Goal: Check status: Check status

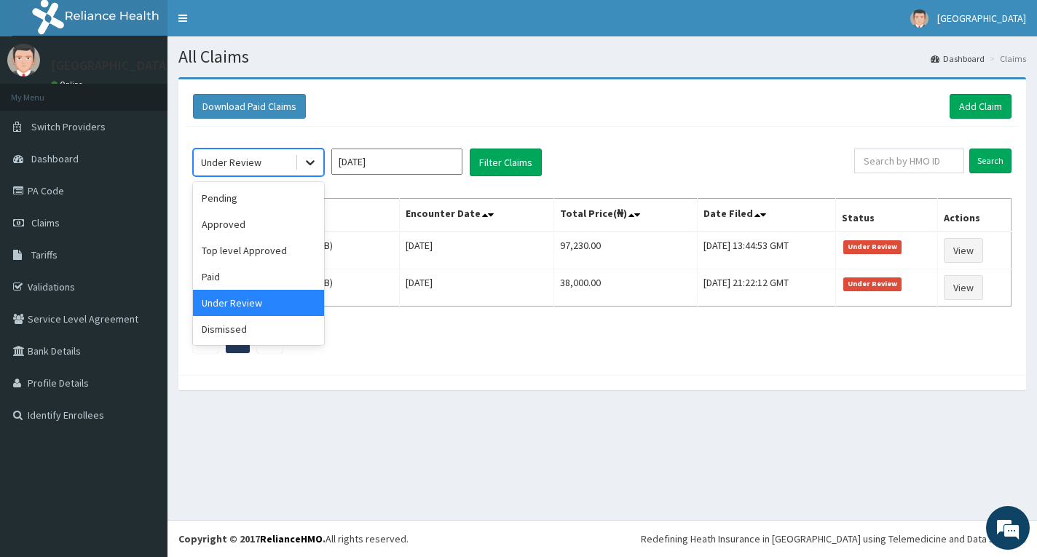
click at [303, 168] on icon at bounding box center [310, 162] width 15 height 15
click at [241, 197] on div "Pending" at bounding box center [258, 198] width 131 height 26
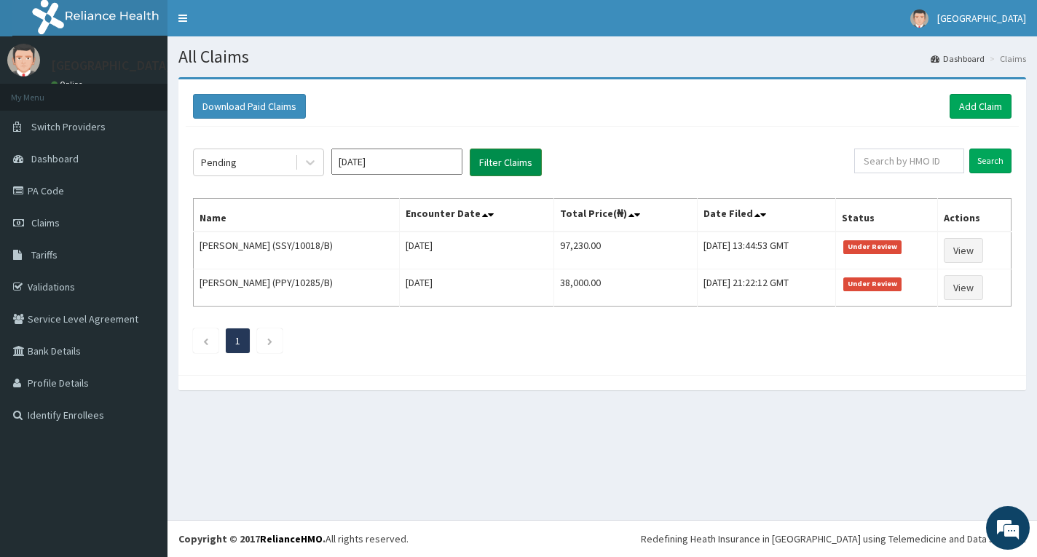
click at [518, 166] on button "Filter Claims" at bounding box center [506, 163] width 72 height 28
click at [518, 165] on button "Filter Claims" at bounding box center [506, 163] width 72 height 28
click at [494, 162] on button "Filter Claims" at bounding box center [506, 163] width 72 height 28
click at [495, 162] on button "Filter Claims" at bounding box center [506, 163] width 72 height 28
click at [503, 165] on button "Filter Claims" at bounding box center [506, 163] width 72 height 28
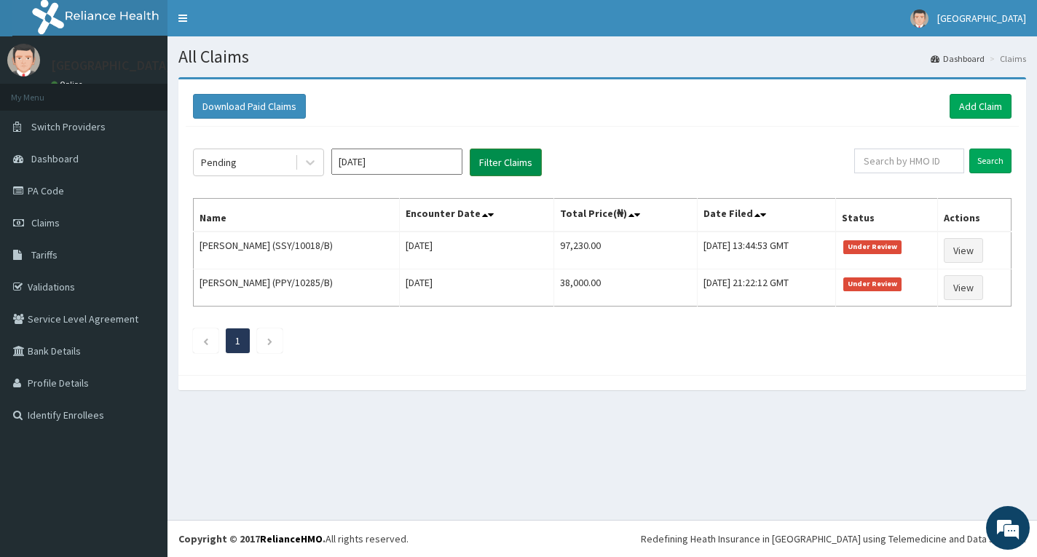
click at [503, 165] on button "Filter Claims" at bounding box center [506, 163] width 72 height 28
click at [500, 160] on button "Filter Claims" at bounding box center [506, 163] width 72 height 28
click at [487, 158] on button "Filter Claims" at bounding box center [506, 163] width 72 height 28
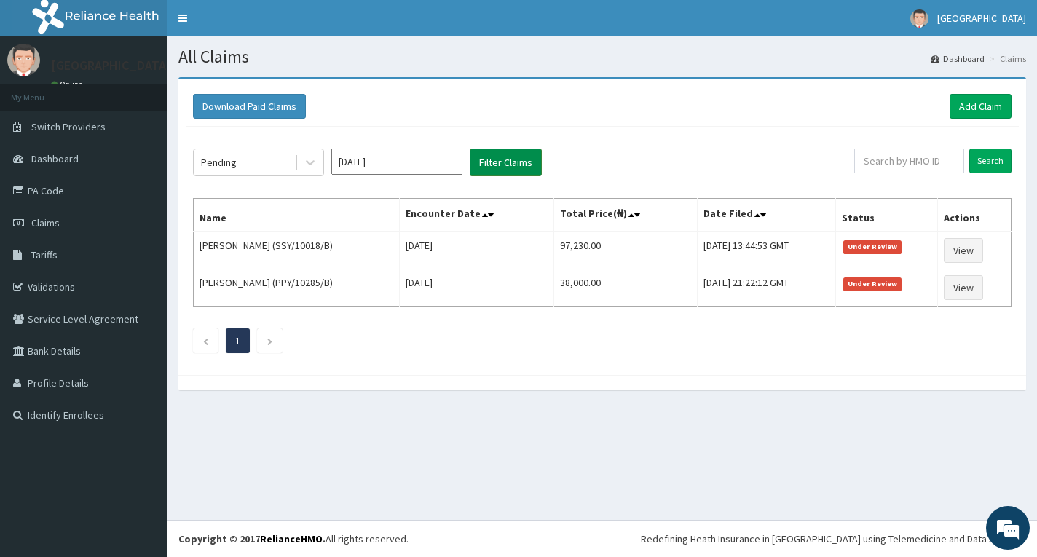
click at [493, 161] on button "Filter Claims" at bounding box center [506, 163] width 72 height 28
click at [485, 160] on button "Filter Claims" at bounding box center [506, 163] width 72 height 28
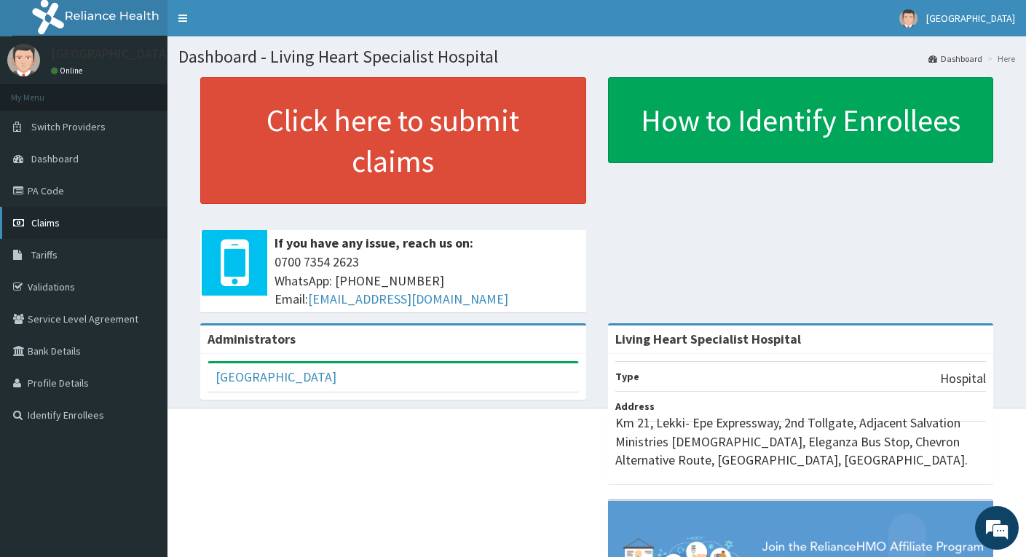
click at [54, 226] on span "Claims" at bounding box center [45, 222] width 28 height 13
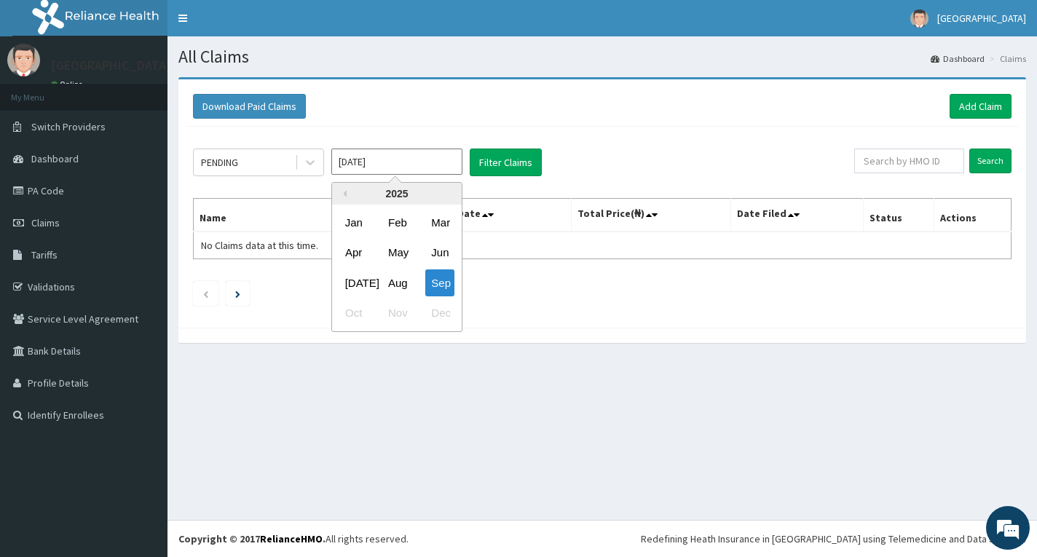
click at [436, 168] on input "[DATE]" at bounding box center [396, 162] width 131 height 26
click at [394, 283] on div "Aug" at bounding box center [396, 283] width 29 height 27
type input "[DATE]"
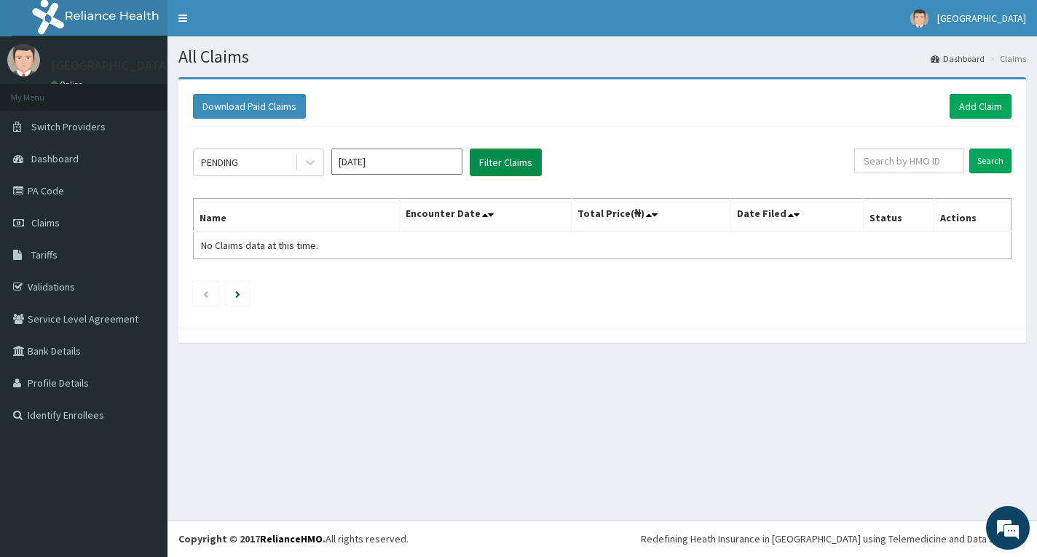
click at [503, 159] on button "Filter Claims" at bounding box center [506, 163] width 72 height 28
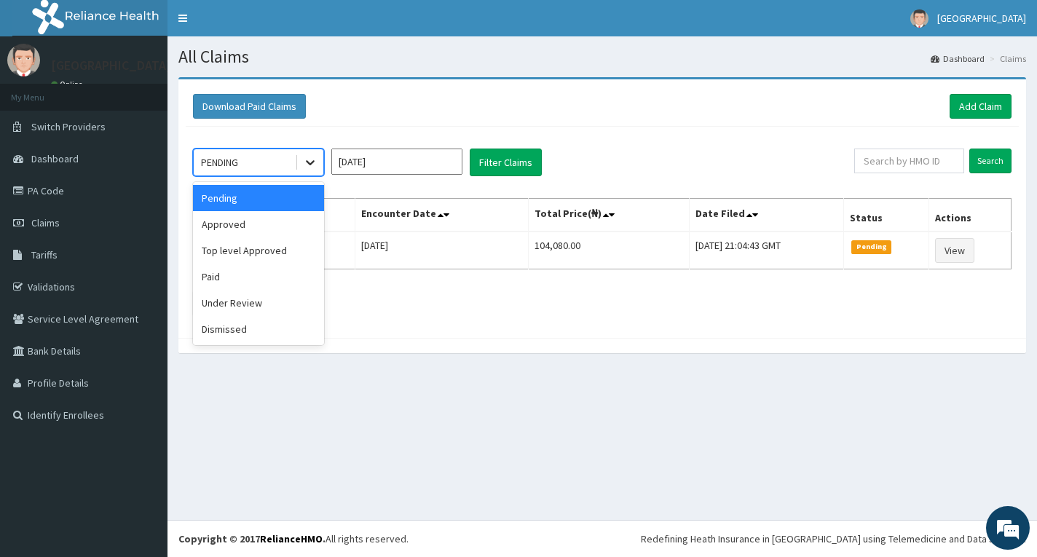
click at [309, 168] on icon at bounding box center [310, 162] width 15 height 15
click at [262, 222] on div "Approved" at bounding box center [258, 224] width 131 height 26
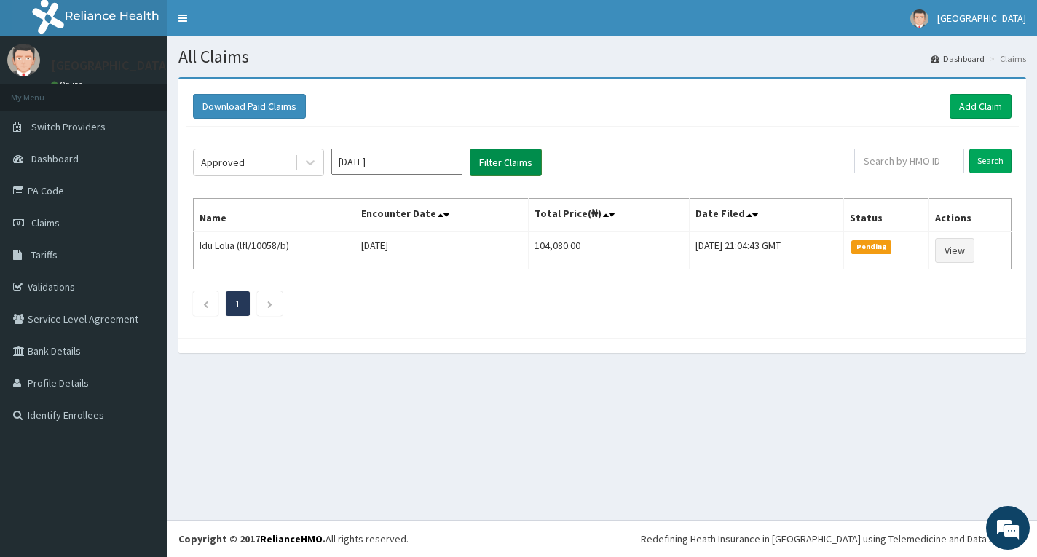
click at [503, 159] on button "Filter Claims" at bounding box center [506, 163] width 72 height 28
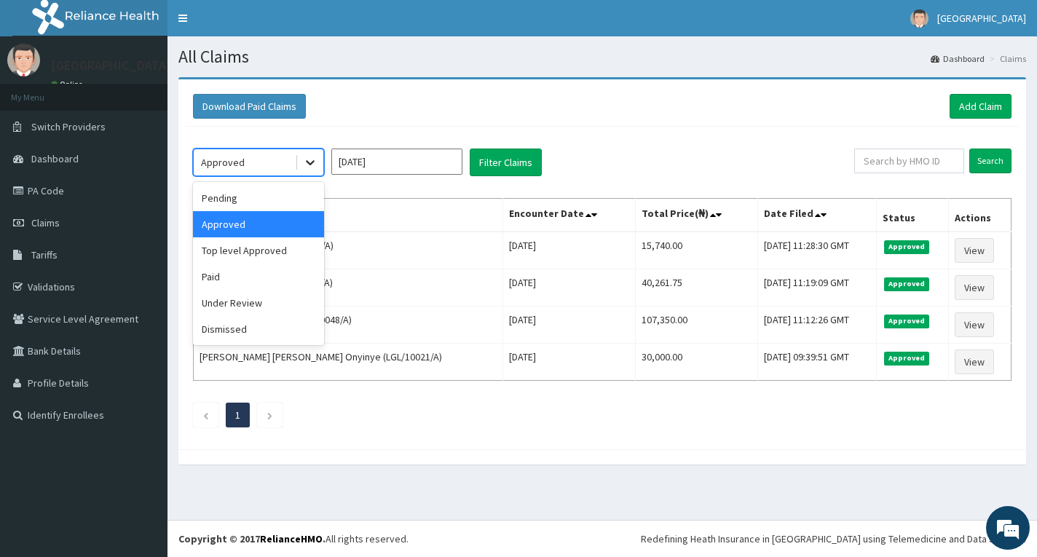
click at [307, 166] on icon at bounding box center [310, 162] width 15 height 15
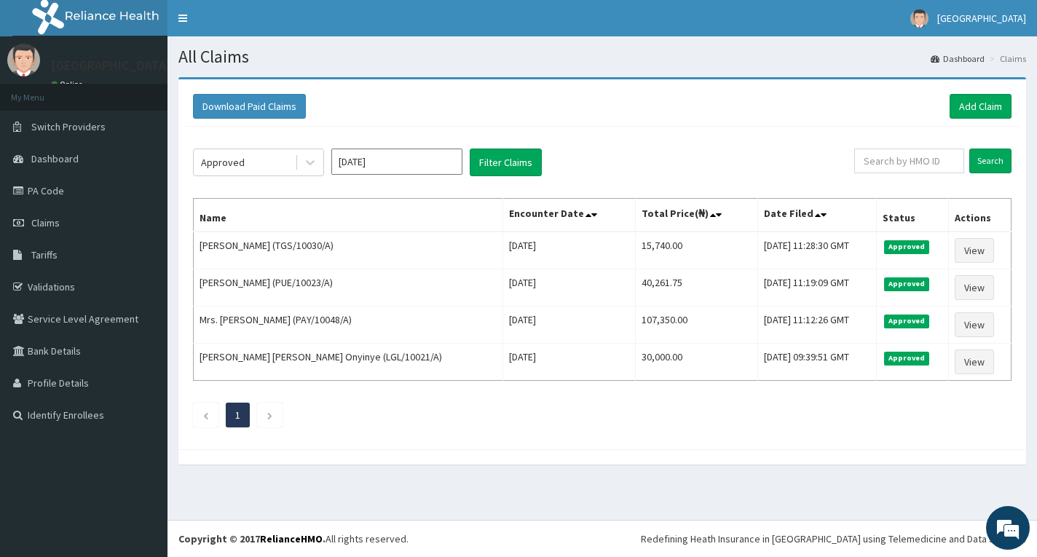
click at [709, 111] on div "Download Paid Claims Add Claim" at bounding box center [602, 106] width 819 height 25
